Goal: Transaction & Acquisition: Purchase product/service

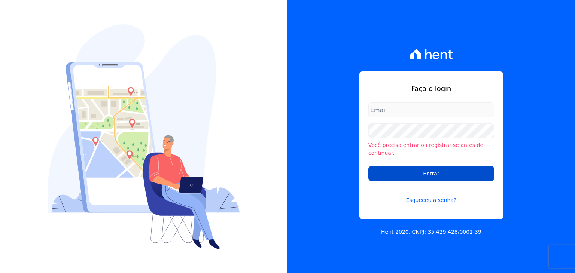
type input "[PERSON_NAME][EMAIL_ADDRESS][DOMAIN_NAME]"
click at [438, 169] on input "Entrar" at bounding box center [431, 173] width 126 height 15
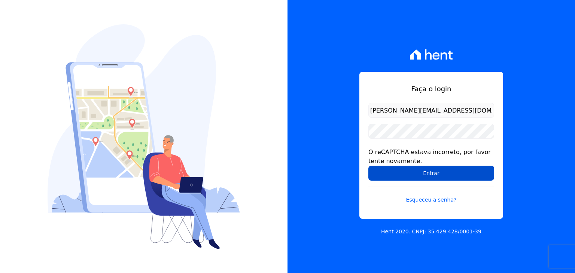
click at [441, 171] on input "Entrar" at bounding box center [431, 173] width 126 height 15
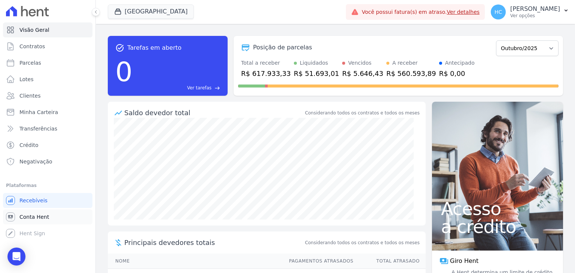
click at [24, 210] on link "Conta Hent" at bounding box center [47, 216] width 89 height 15
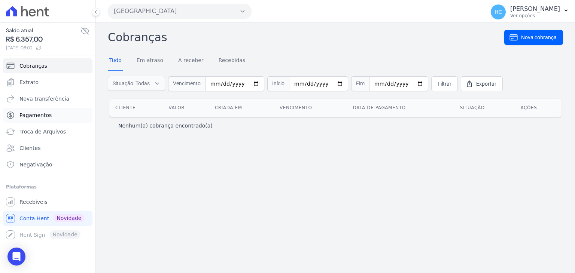
click at [51, 113] on link "Pagamentos" at bounding box center [47, 115] width 89 height 15
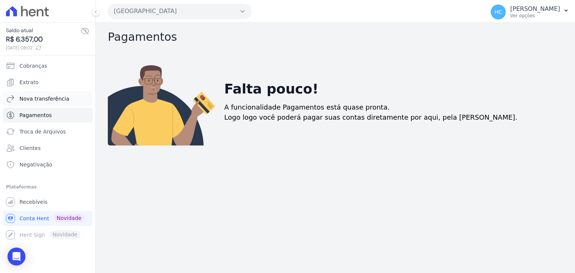
click at [50, 99] on span "Nova transferência" at bounding box center [44, 98] width 50 height 7
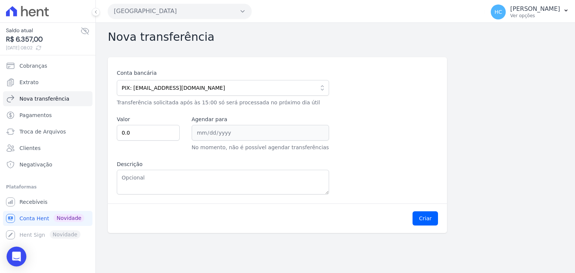
click at [23, 258] on div "Open Intercom Messenger" at bounding box center [17, 257] width 20 height 20
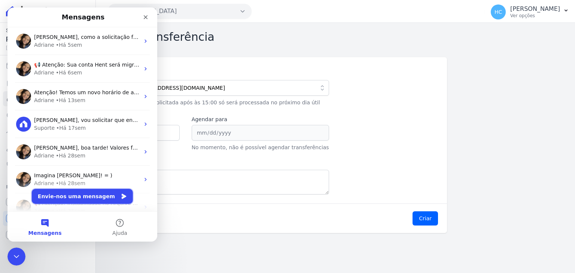
click at [77, 193] on button "Envie-nos uma mensagem" at bounding box center [82, 196] width 101 height 15
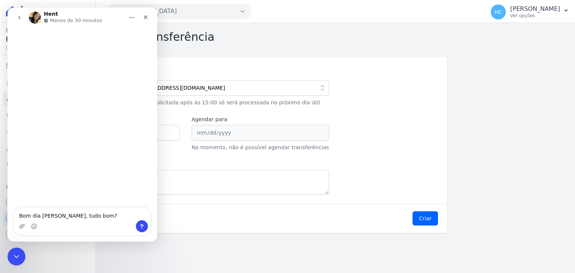
type textarea "Bom dia [PERSON_NAME], tudo bom?"
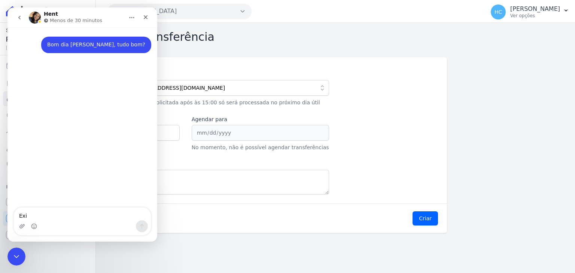
type textarea "Exix"
type textarea "E"
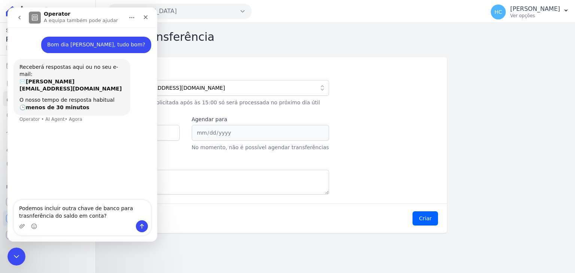
type textarea "Podemos incluir outra chave de banco para trasnferência do saldo em conta?"
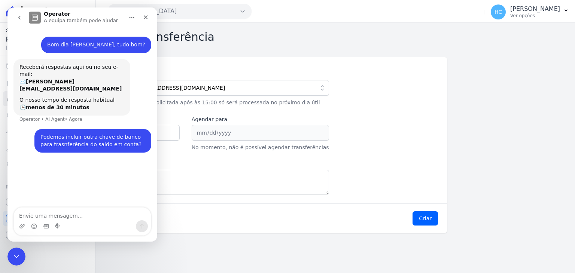
type textarea "?"
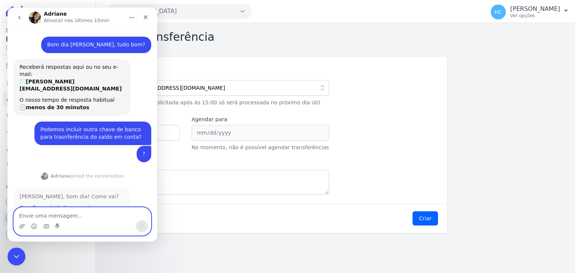
scroll to position [13, 0]
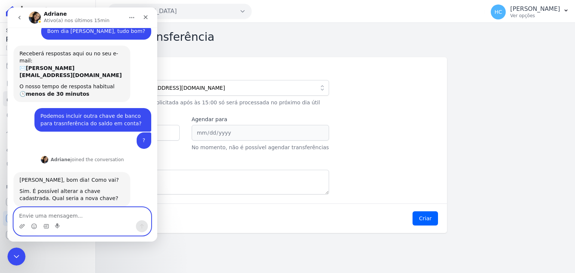
click at [87, 218] on textarea "Envie uma mensagem..." at bounding box center [82, 214] width 137 height 13
type textarea "Seria de outro CNPJ do grupo"
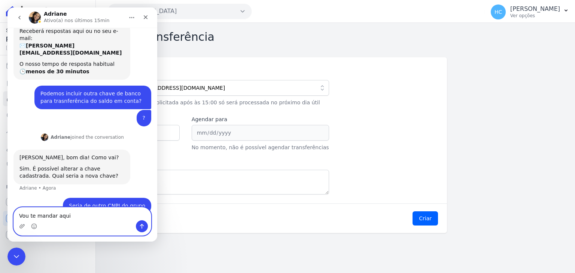
type textarea "Vou te mandar aqui"
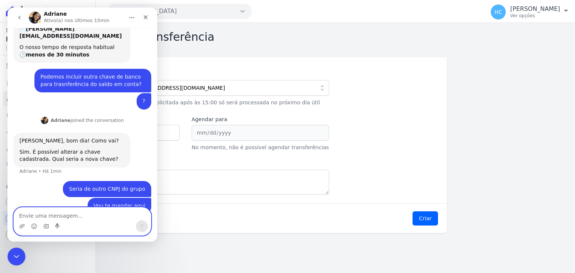
paste textarea "41.008.913/0001-31"
paste textarea "KARAWA TA - EMPREENDIMENTOS LTDA"
type textarea "41.008.913/0001-31 KARAWA TA - EMPREENDIMENTOS LTDA"
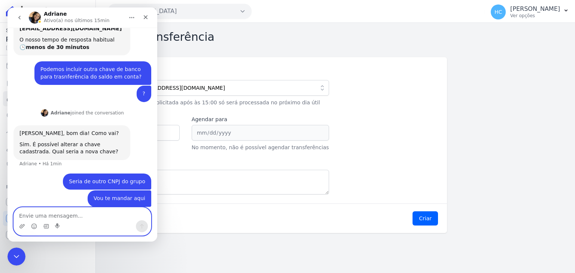
scroll to position [77, 0]
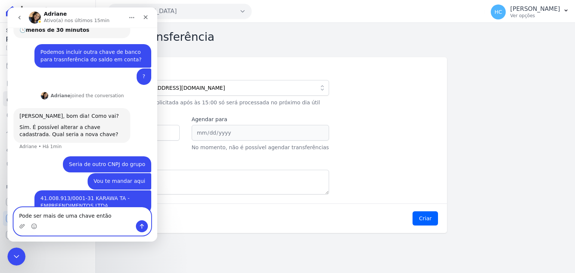
type textarea "Pode ser mais de uma chave então"
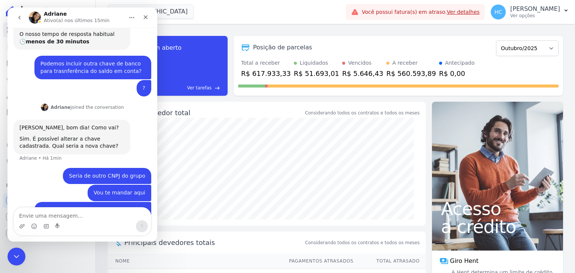
scroll to position [77, 0]
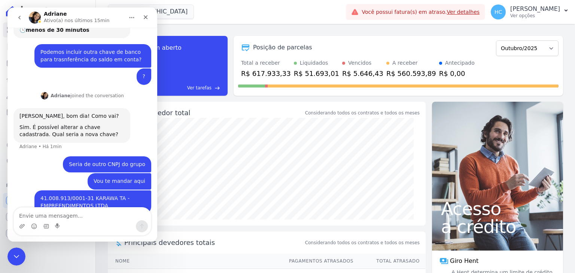
click at [73, 221] on div "Messenger da Intercom" at bounding box center [82, 226] width 137 height 12
click at [51, 210] on textarea "Envie uma mensagem..." at bounding box center [82, 214] width 137 height 13
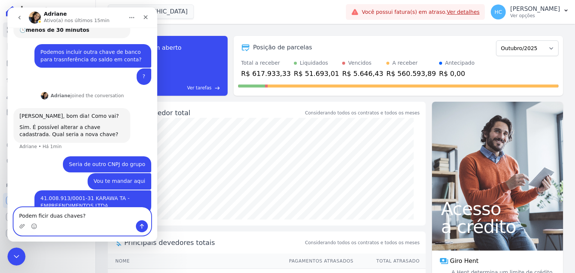
type textarea "Podem ficir duas chaves?"
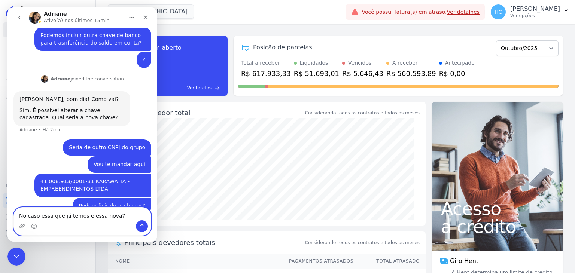
type textarea "No caso essa que já temos e essa nova?"
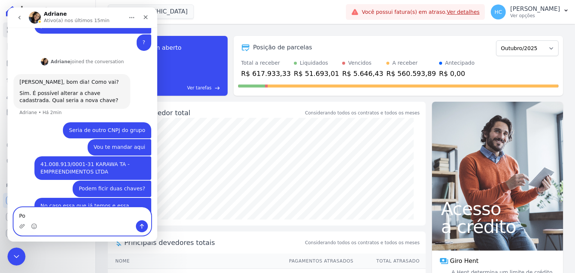
type textarea "P"
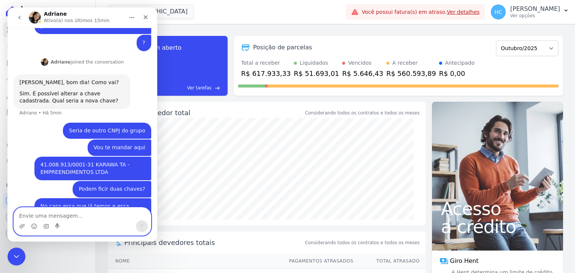
click at [69, 211] on textarea "Envie uma mensagem..." at bounding box center [82, 214] width 137 height 13
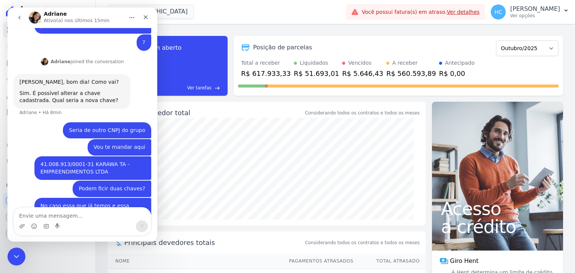
click at [72, 161] on div "41.008.913/0001-31 KARAWA TA - EMPREENDIMENTOS LTDA" at bounding box center [92, 168] width 105 height 15
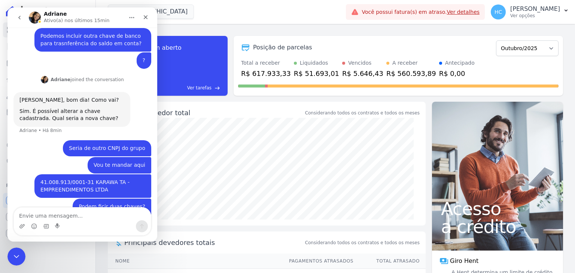
scroll to position [111, 0]
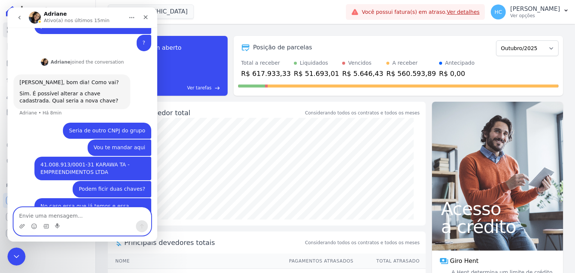
click at [77, 215] on textarea "Envie uma mensagem..." at bounding box center [82, 214] width 137 height 13
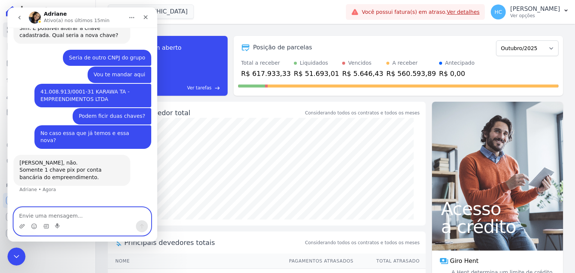
scroll to position [177, 0]
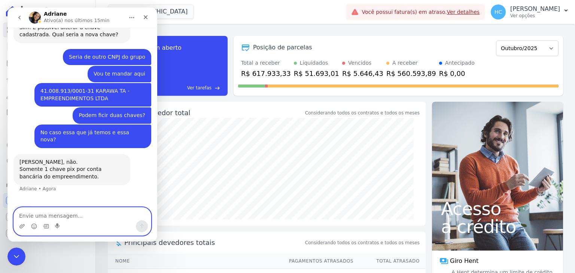
click at [80, 215] on textarea "Envie uma mensagem..." at bounding box center [82, 214] width 137 height 13
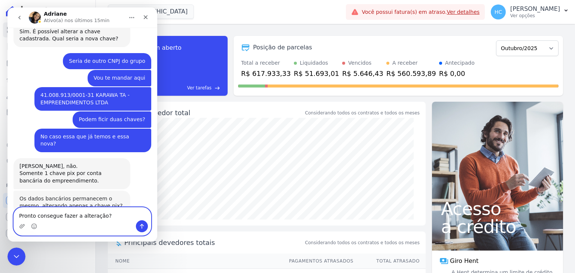
scroll to position [173, 0]
type textarea "P"
click at [61, 217] on textarea "Envie uma mensagem..." at bounding box center [82, 214] width 137 height 13
paste textarea "0283 | 0021344-6"
type textarea "0283 | 0021344-6"
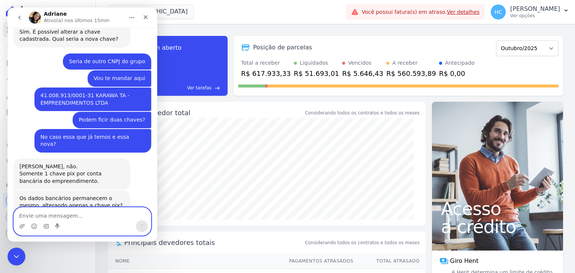
scroll to position [195, 0]
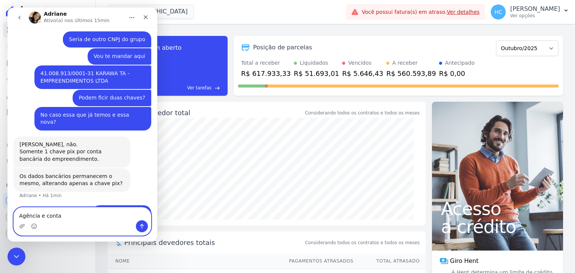
type textarea "Agência e conta"
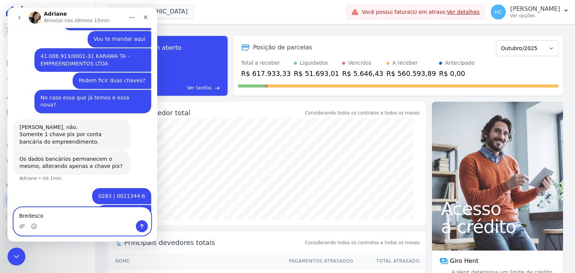
type textarea "Bredesco"
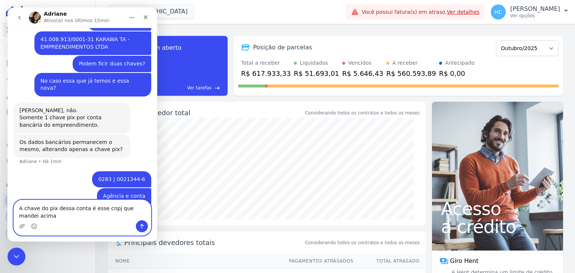
type textarea "A chave do pix dessa conta é esse cnpj que mandei acima"
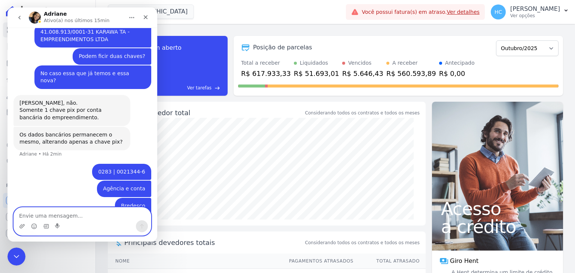
scroll to position [254, 0]
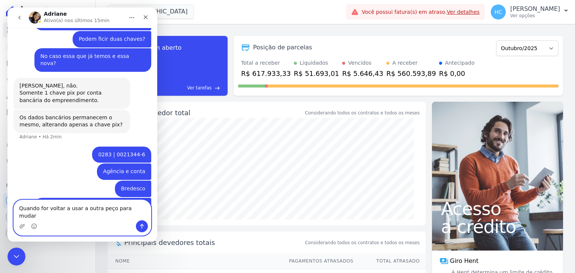
type textarea "Quando for voltar a usar a outra peço para mudar"
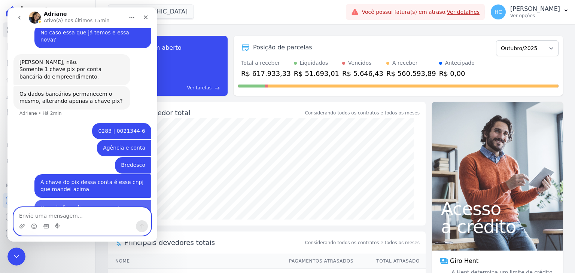
scroll to position [278, 0]
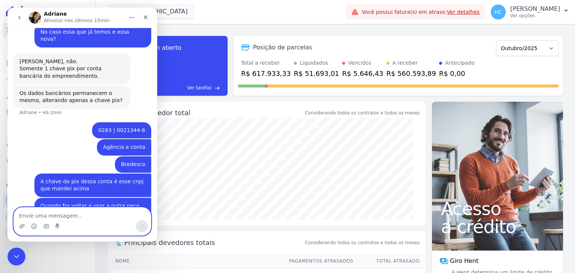
click at [79, 216] on textarea "Envie uma mensagem..." at bounding box center [82, 214] width 137 height 13
type textarea "E"
type textarea "A alteração é realizada ainda hoje?"
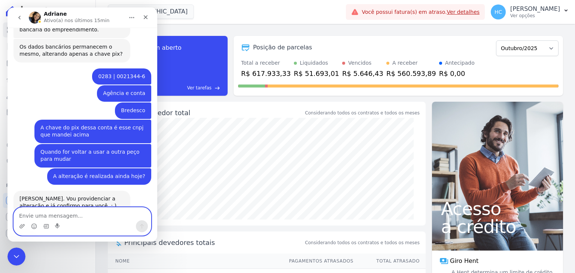
scroll to position [325, 0]
click at [88, 216] on textarea "Envie uma mensagem..." at bounding box center [82, 214] width 137 height 13
type textarea "Show"
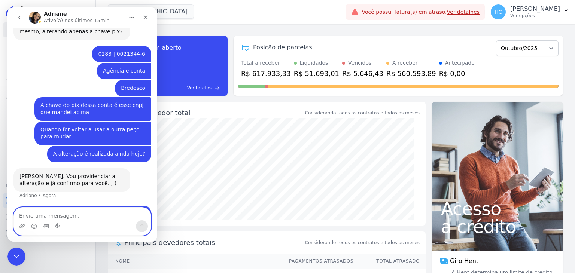
scroll to position [347, 0]
type textarea "Obrigado"
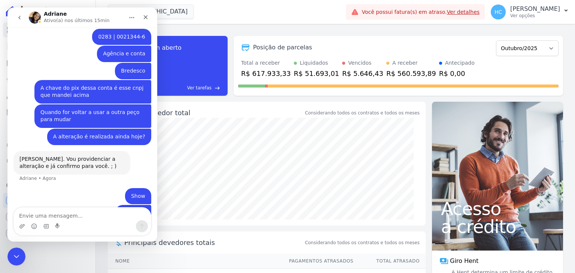
click at [71, 205] on div "Obrigado Henrique • Agora" at bounding box center [82, 217] width 138 height 25
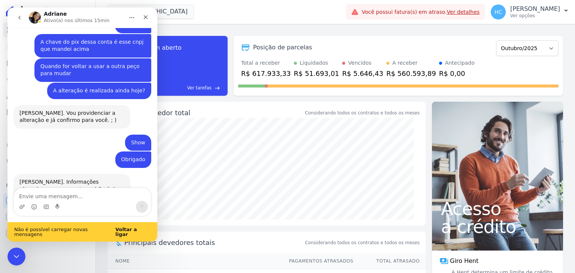
scroll to position [413, 0]
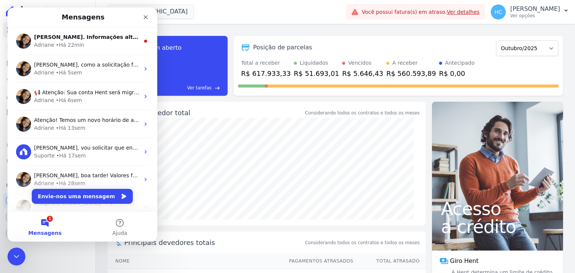
click at [49, 224] on button "1 Mensagens" at bounding box center [44, 227] width 75 height 30
click at [20, 258] on div "Fechar mensagem da Intercom" at bounding box center [15, 256] width 18 height 18
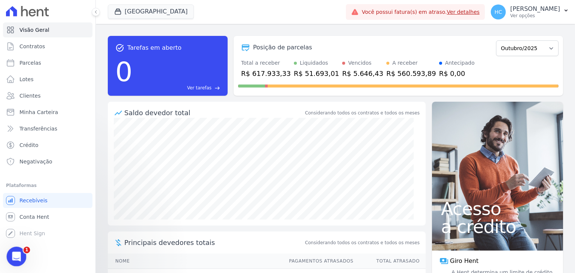
scroll to position [0, 0]
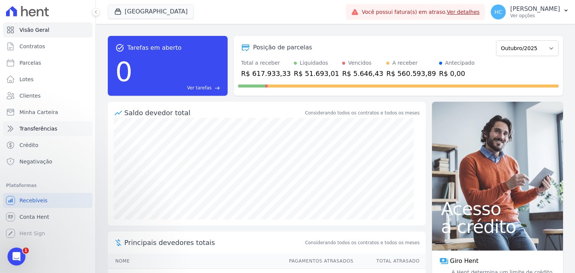
click at [51, 128] on span "Transferências" at bounding box center [38, 128] width 38 height 7
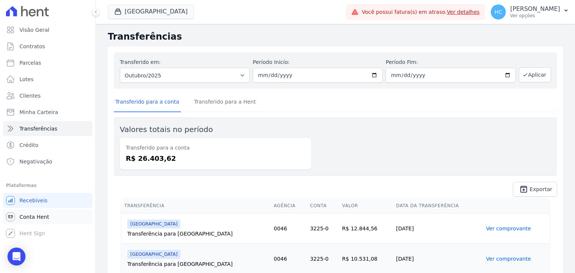
click at [24, 216] on span "Conta Hent" at bounding box center [34, 216] width 30 height 7
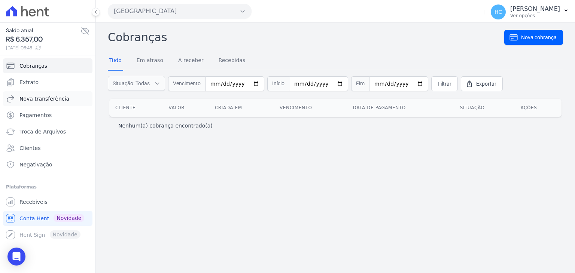
click at [39, 99] on span "Nova transferência" at bounding box center [44, 98] width 50 height 7
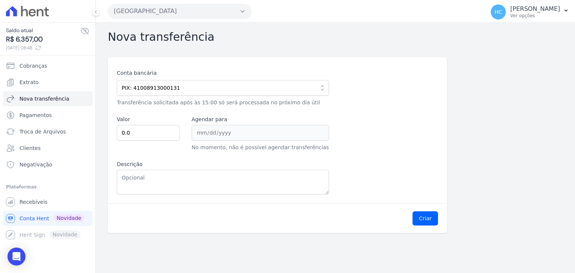
click at [31, 44] on span "R$ 6.357,00" at bounding box center [43, 39] width 74 height 10
copy span "6.357,00"
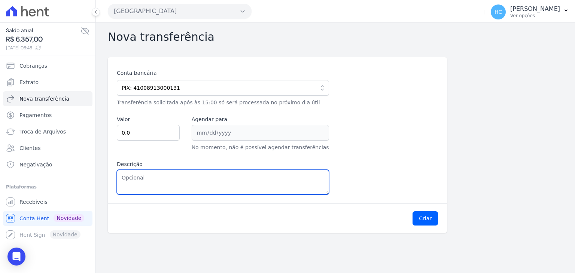
paste textarea "6.357,00"
click at [167, 183] on textarea "Descrição" at bounding box center [223, 182] width 212 height 25
click at [129, 179] on textarea "6.357,00" at bounding box center [223, 182] width 212 height 25
click at [129, 179] on textarea "6357,00" at bounding box center [223, 182] width 212 height 25
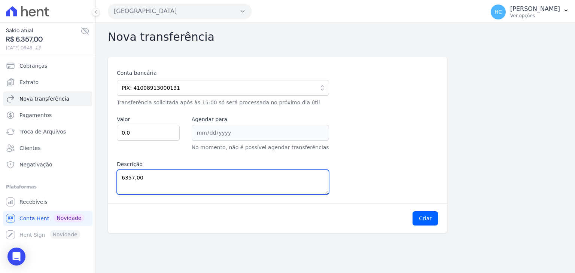
click at [129, 179] on textarea "6357,00" at bounding box center [223, 182] width 212 height 25
type textarea "6357,00"
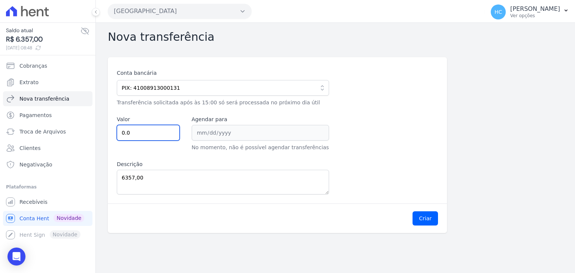
click at [141, 138] on input "0.0" at bounding box center [148, 133] width 63 height 16
paste input "6357.0"
type input "6357.00"
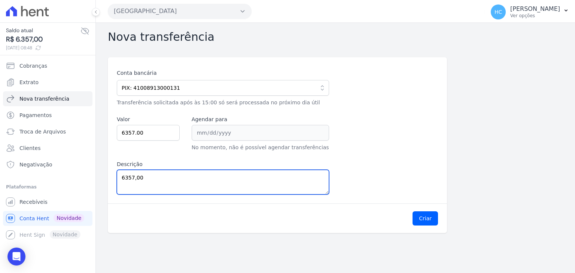
click at [170, 183] on textarea "6357,00" at bounding box center [223, 182] width 212 height 25
paste textarea "41008913000131"
type textarea "41008913000131"
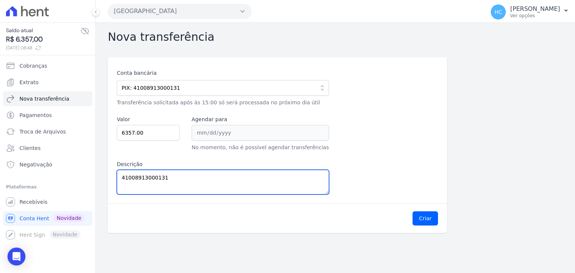
click at [162, 188] on textarea "41008913000131" at bounding box center [223, 182] width 212 height 25
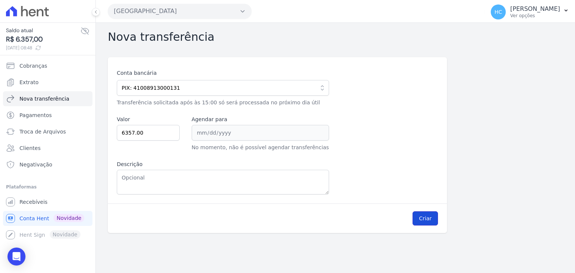
click at [431, 220] on button "Criar" at bounding box center [424, 218] width 25 height 14
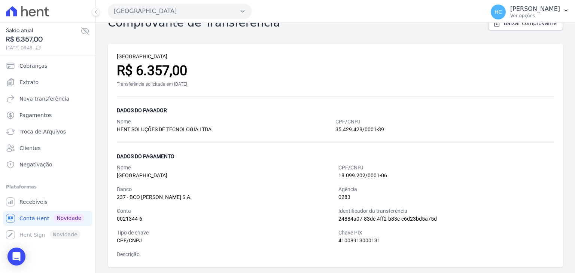
scroll to position [21, 0]
